Goal: Task Accomplishment & Management: Use online tool/utility

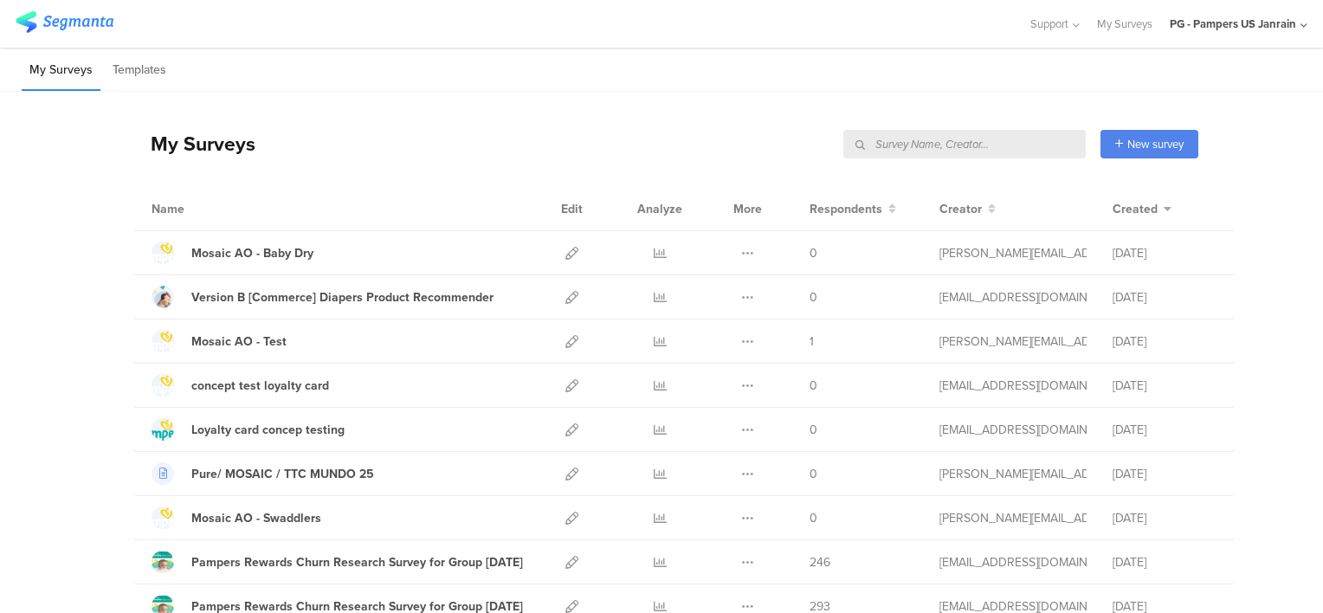
click at [981, 144] on input "text" at bounding box center [964, 144] width 242 height 29
type input "gender"
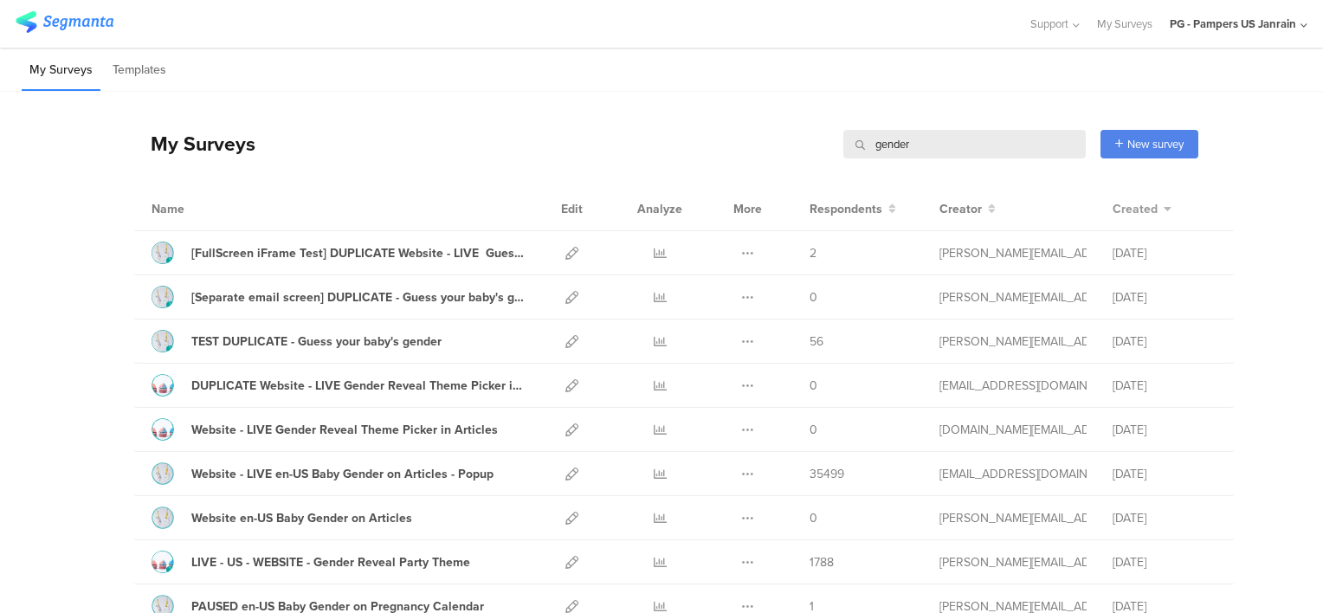
click at [1161, 208] on icon at bounding box center [1166, 209] width 10 height 12
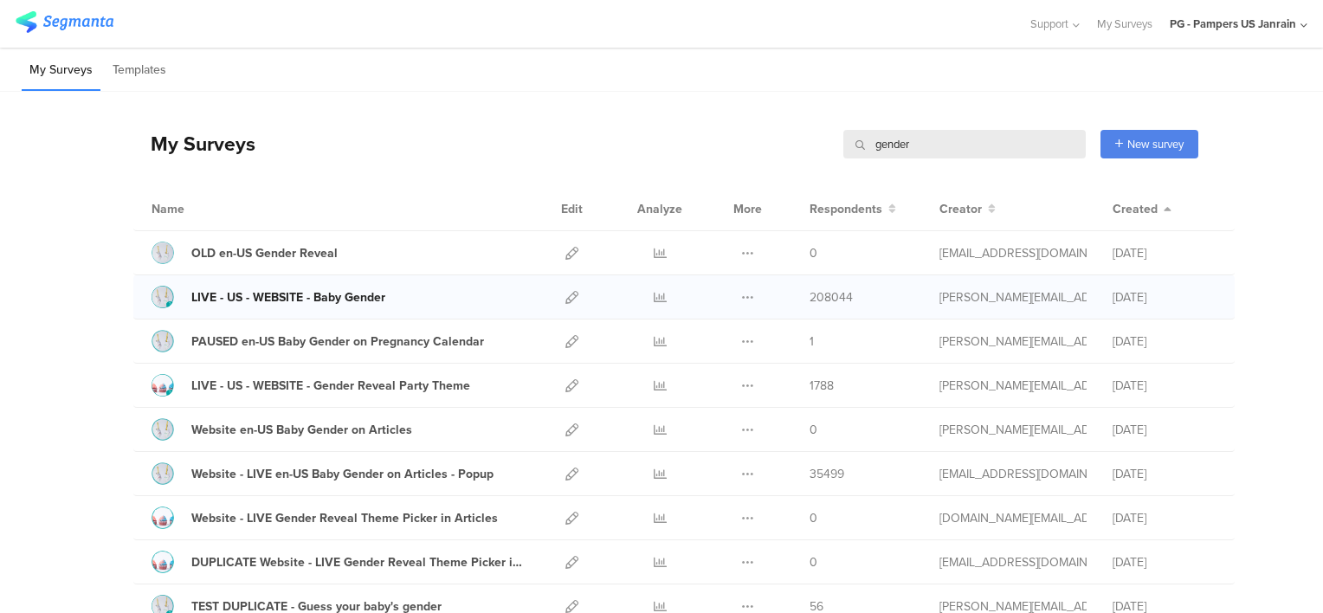
click at [303, 295] on div "LIVE - US - WEBSITE - Baby Gender" at bounding box center [288, 297] width 194 height 18
click at [565, 298] on icon at bounding box center [571, 297] width 13 height 13
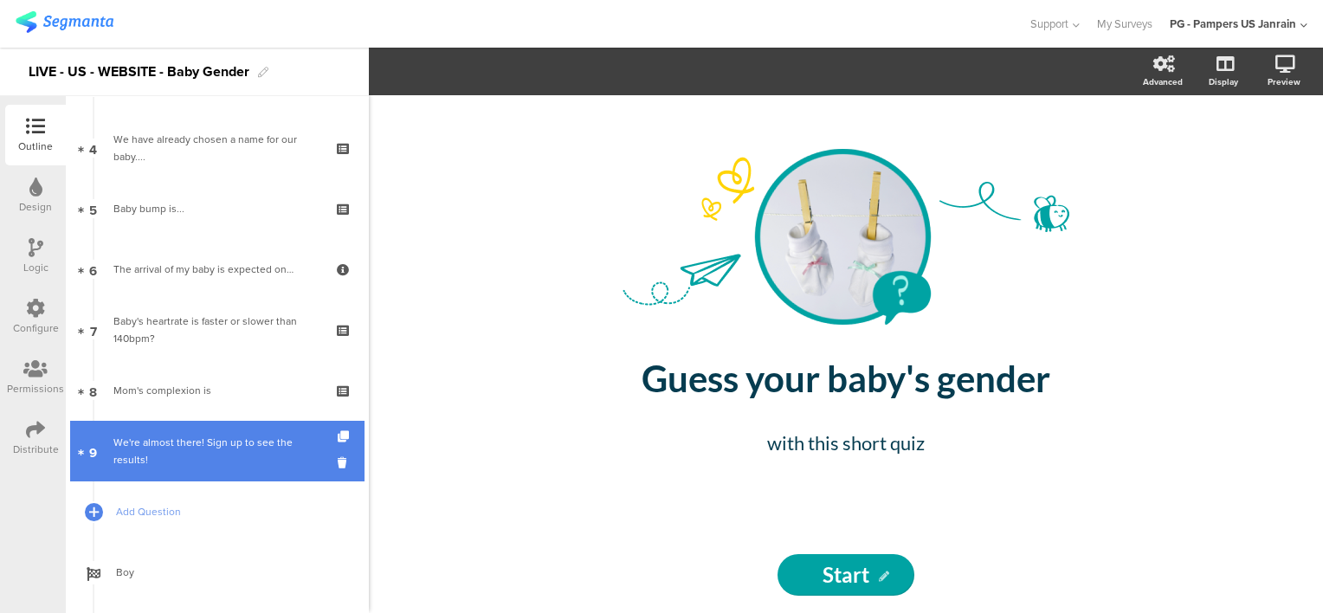
scroll to position [173, 0]
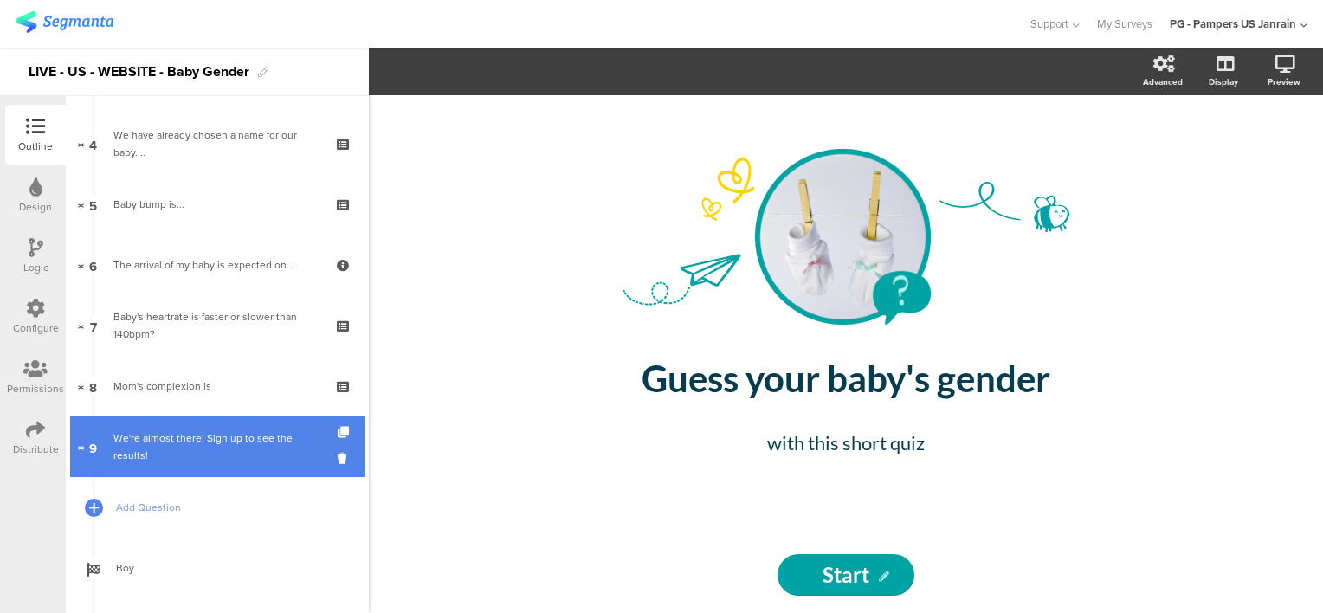
click at [225, 449] on div "We're almost there! Sign up to see the results!" at bounding box center [216, 446] width 207 height 35
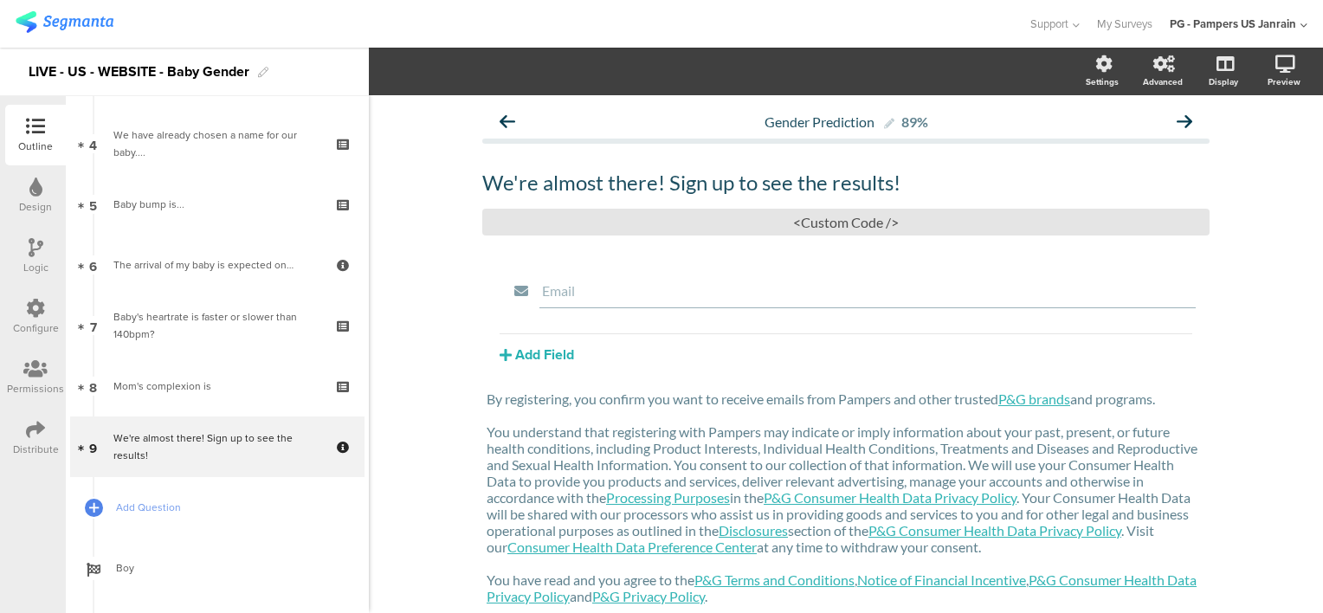
click at [26, 316] on icon at bounding box center [35, 308] width 19 height 19
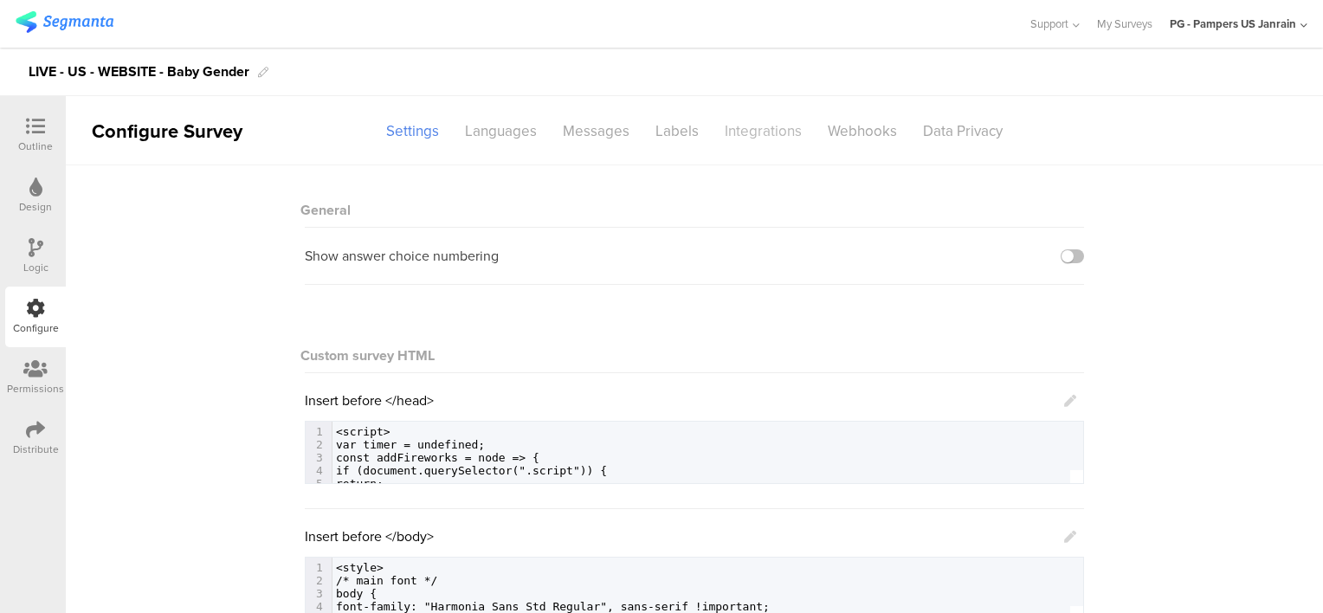
click at [769, 135] on div "Integrations" at bounding box center [762, 131] width 103 height 30
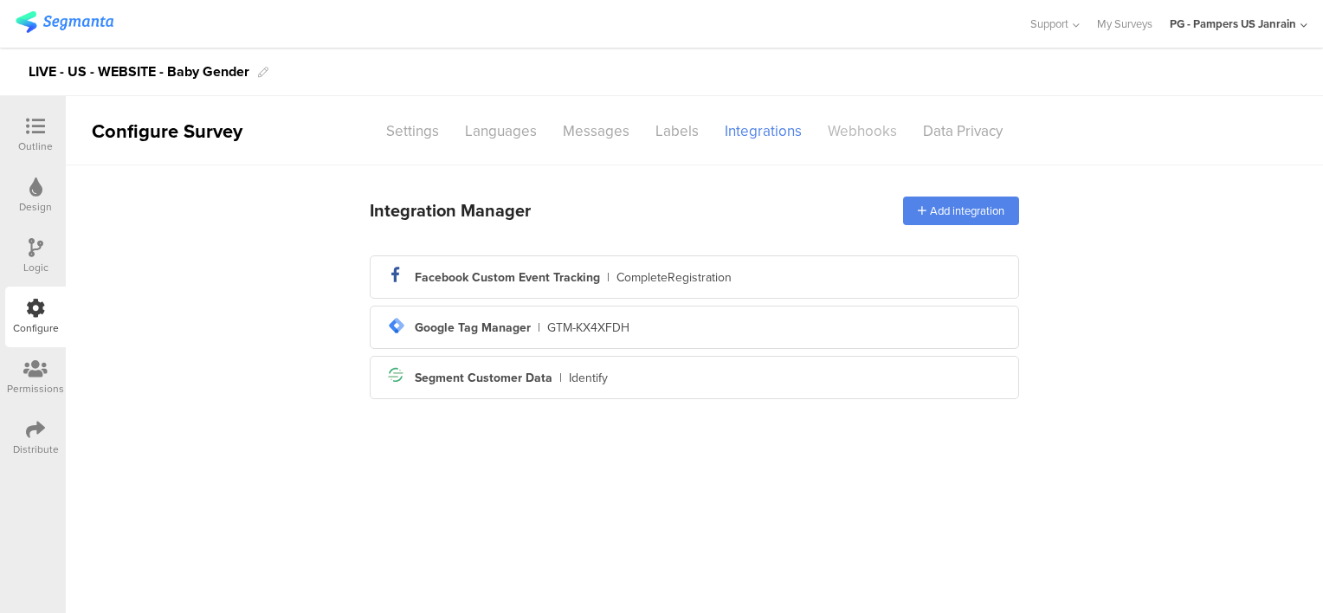
click at [849, 134] on div "Webhooks" at bounding box center [861, 131] width 95 height 30
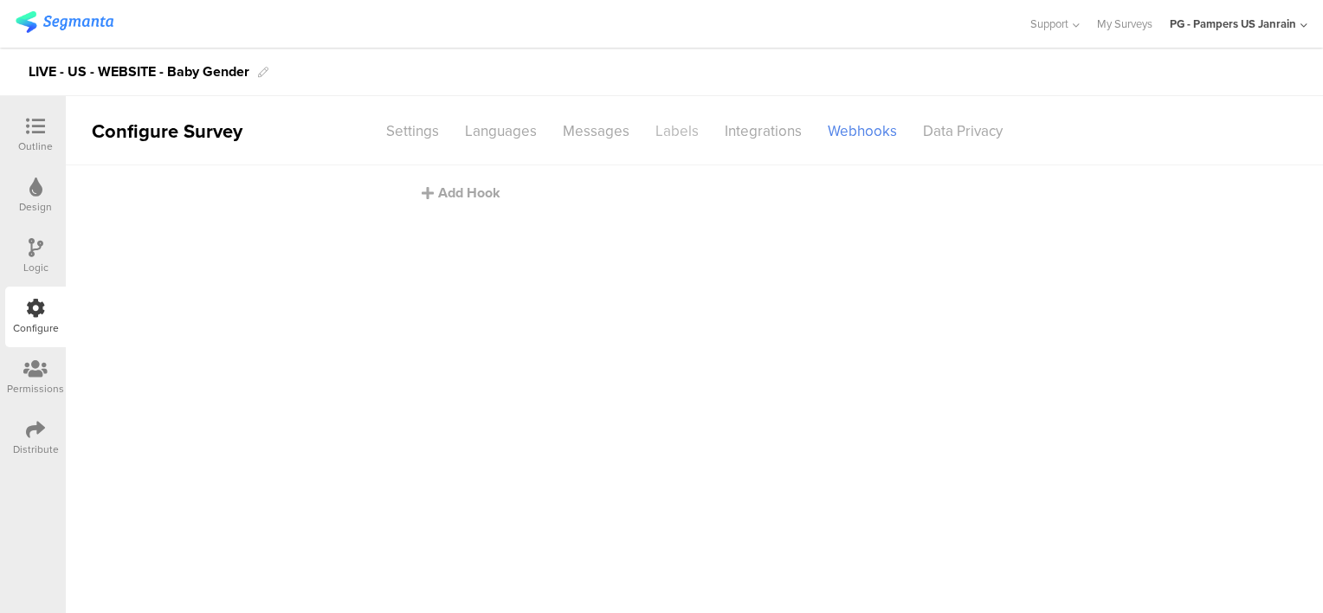
click at [655, 130] on div "Labels" at bounding box center [676, 131] width 69 height 30
